Goal: Find specific page/section: Find specific page/section

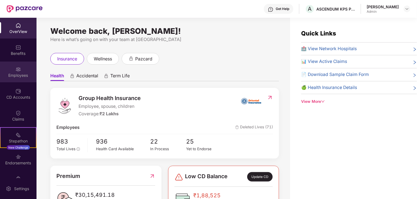
click at [19, 71] on img at bounding box center [18, 69] width 6 height 6
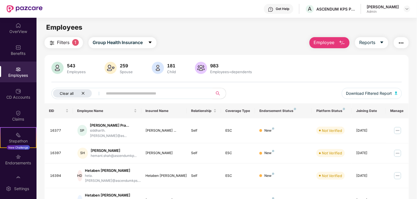
click at [80, 93] on div "Clear all" at bounding box center [72, 93] width 39 height 8
click at [116, 95] on input "text" at bounding box center [135, 93] width 99 height 8
type input "******"
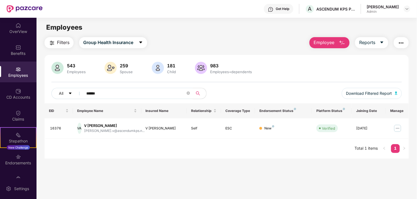
click at [377, 12] on div "Admin" at bounding box center [383, 11] width 32 height 4
click at [396, 11] on div "Admin" at bounding box center [383, 11] width 32 height 4
click at [403, 9] on div "[PERSON_NAME] Admin" at bounding box center [389, 9] width 44 height 10
click at [404, 9] on div at bounding box center [407, 9] width 7 height 7
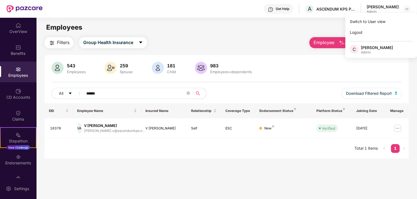
click at [228, 54] on div "Filters Group Health Insurance Employee Reports 543 Employees 259 Spouse 181 Ch…" at bounding box center [227, 97] width 364 height 121
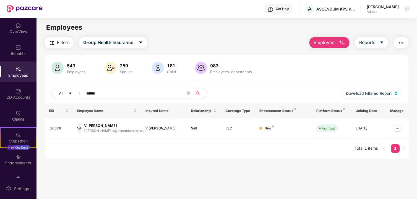
click at [103, 162] on main "Employees Filters Group Health Insurance Employee Reports 543 Employees 259 Spo…" at bounding box center [226, 117] width 380 height 199
